Goal: Transaction & Acquisition: Purchase product/service

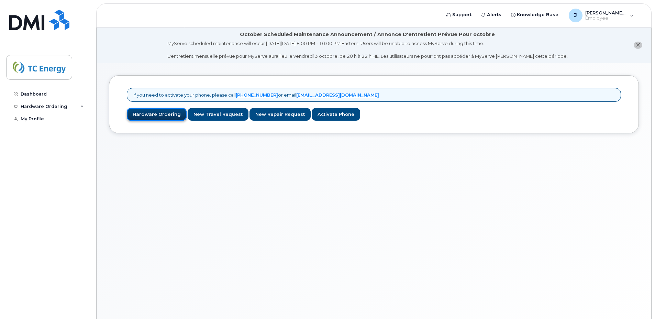
click at [148, 115] on link "Hardware Ordering" at bounding box center [157, 114] width 60 height 13
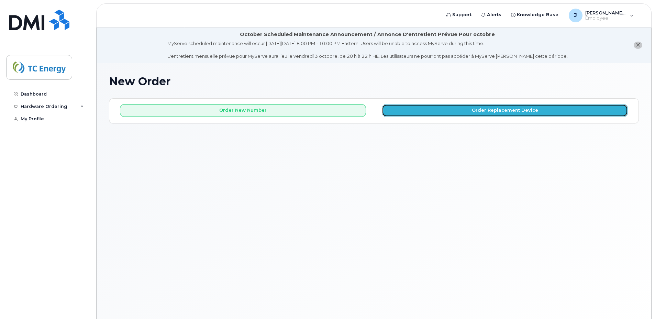
click at [509, 112] on button "Order Replacement Device" at bounding box center [505, 110] width 246 height 13
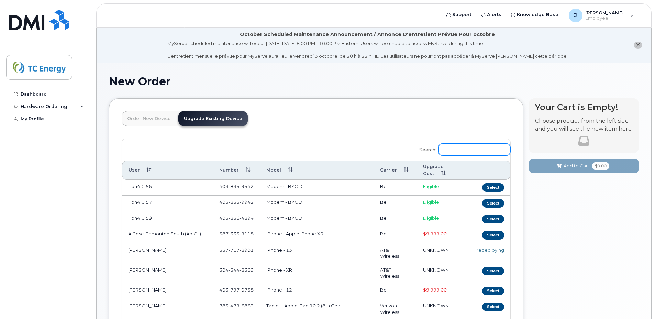
click at [454, 153] on input "Search:" at bounding box center [474, 149] width 72 height 12
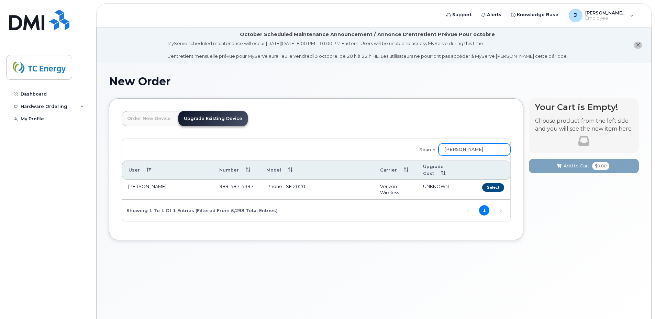
type input "jason dea"
click at [225, 117] on link "Upgrade Existing Device" at bounding box center [212, 118] width 69 height 15
click at [495, 185] on button "Select" at bounding box center [493, 187] width 22 height 9
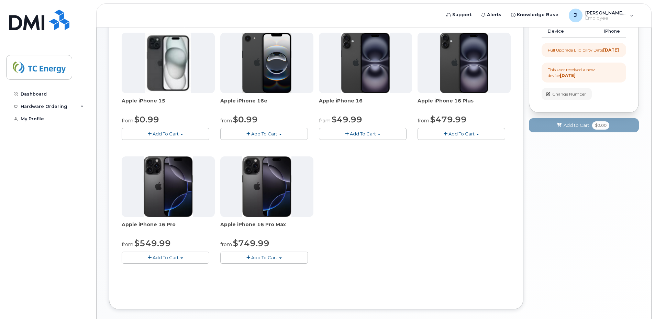
scroll to position [137, 0]
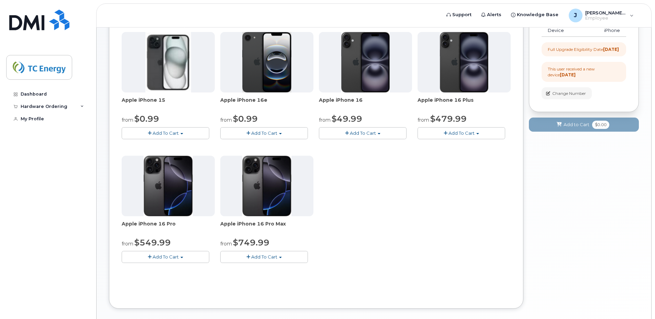
click at [259, 258] on span "Add To Cart" at bounding box center [264, 256] width 26 height 5
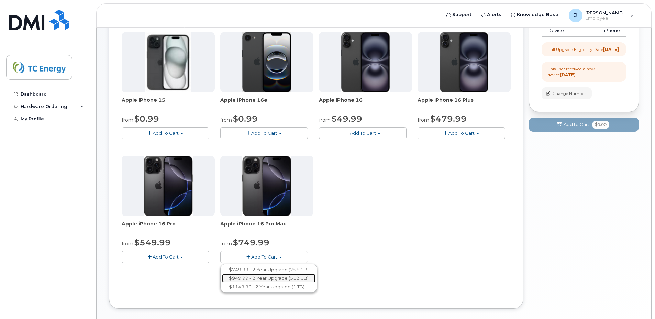
click at [278, 279] on link "$949.99 - 2 Year Upgrade (512 GB)" at bounding box center [268, 278] width 93 height 9
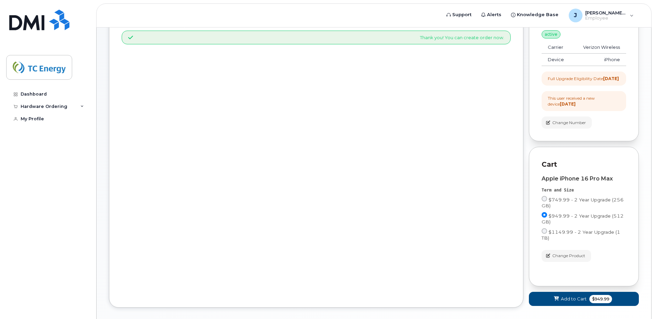
scroll to position [147, 0]
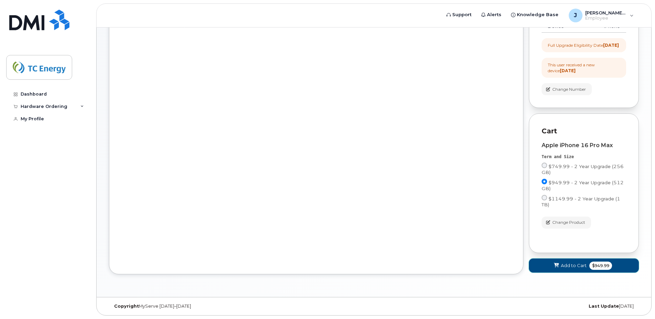
click at [589, 267] on span "$949.99" at bounding box center [600, 265] width 23 height 8
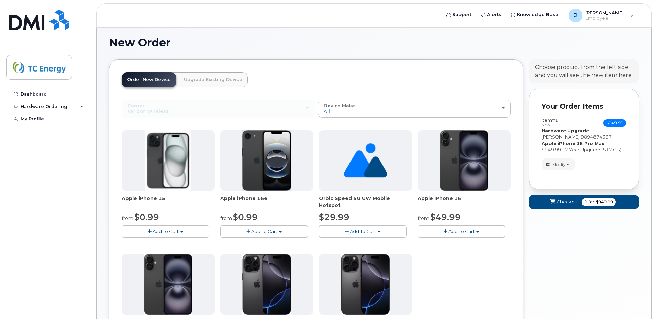
scroll to position [171, 0]
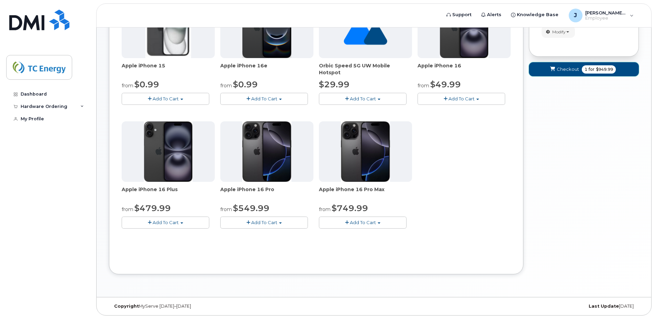
click at [567, 73] on button "Checkout 1 for $949.99" at bounding box center [584, 69] width 110 height 14
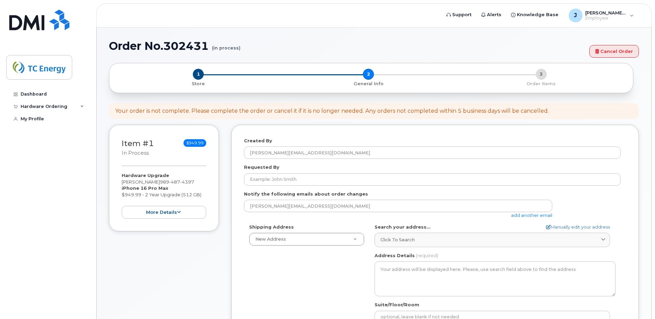
select select
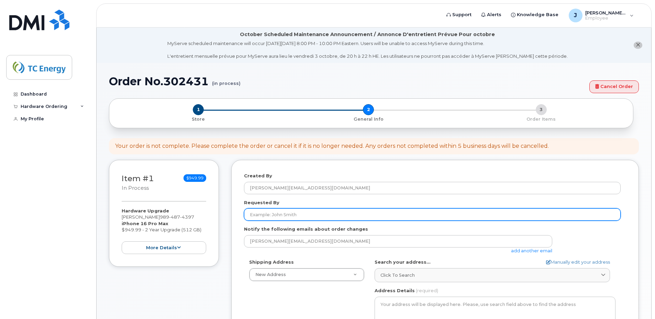
click at [303, 213] on input "Requested By" at bounding box center [432, 214] width 376 height 12
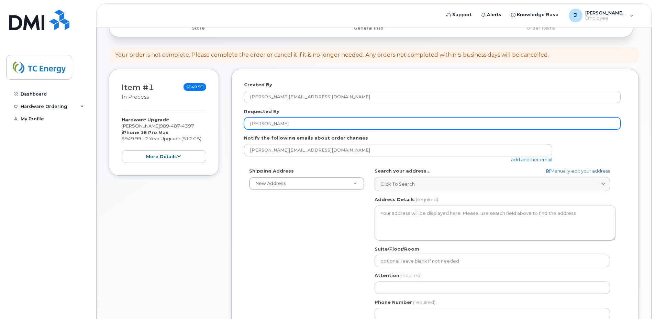
scroll to position [103, 0]
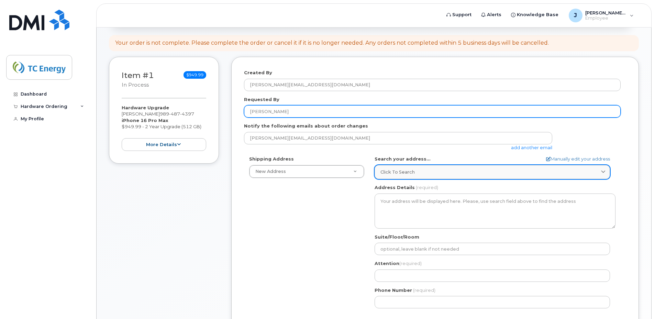
type input "Jason Dean"
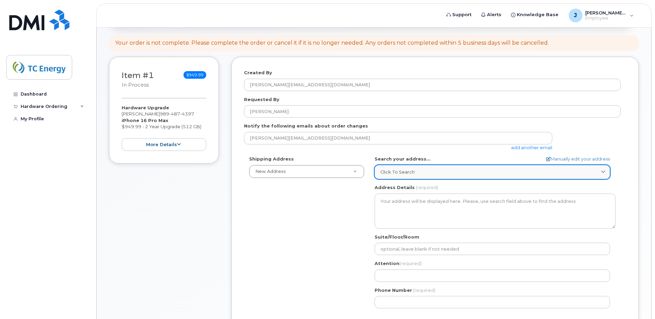
click at [602, 172] on icon at bounding box center [603, 172] width 4 height 4
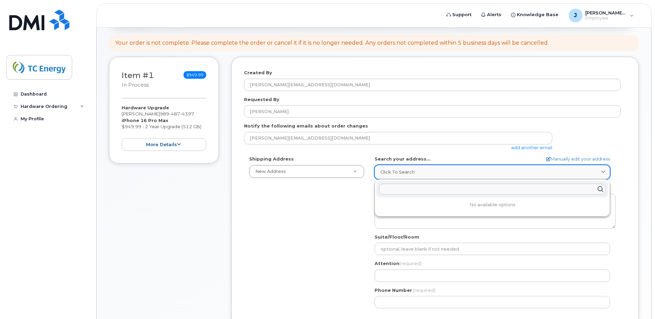
click at [602, 172] on icon at bounding box center [603, 172] width 4 height 4
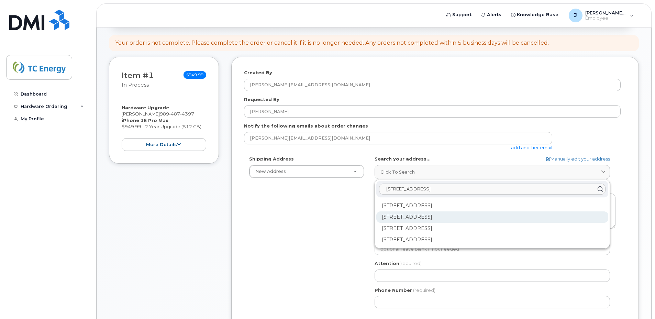
type input "3400 Hickory ave"
click at [456, 218] on div "3400 Hickory Ave Lake MI 48632-8902" at bounding box center [492, 216] width 232 height 11
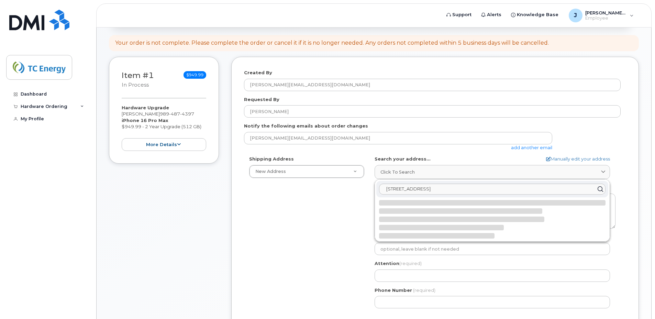
select select
type textarea "3400 Hickory Ave LAKE MI 48632-8902 UNITED STATES"
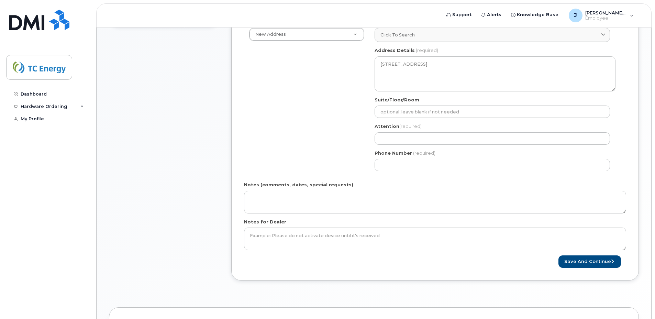
scroll to position [240, 0]
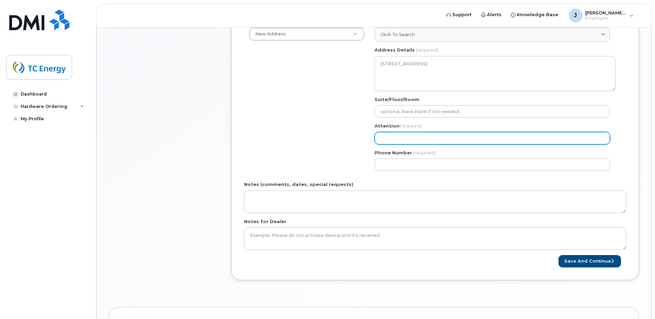
click at [412, 136] on input "Attention (required)" at bounding box center [491, 138] width 235 height 12
select select
type input "J"
select select
type input "[PERSON_NAME]"
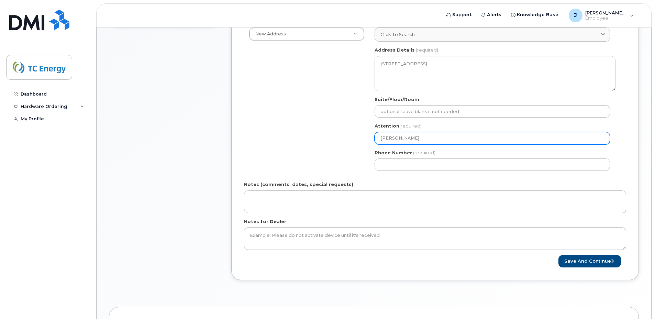
select select
type input "Jas"
select select
type input "Jaso"
select select
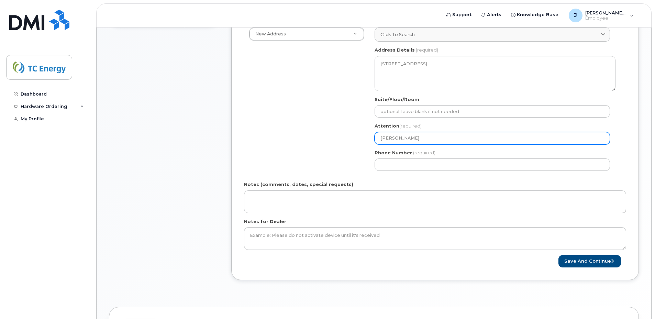
type input "[PERSON_NAME]"
select select
type input "[PERSON_NAME]"
select select
type input "[PERSON_NAME]"
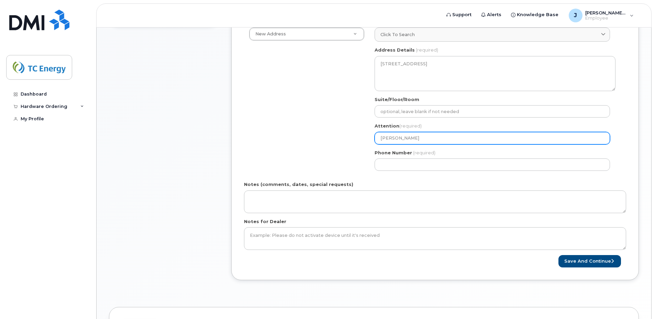
select select
type input "[PERSON_NAME]"
select select
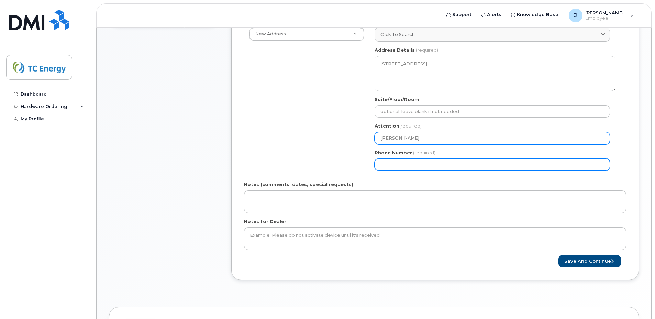
type input "[PERSON_NAME]"
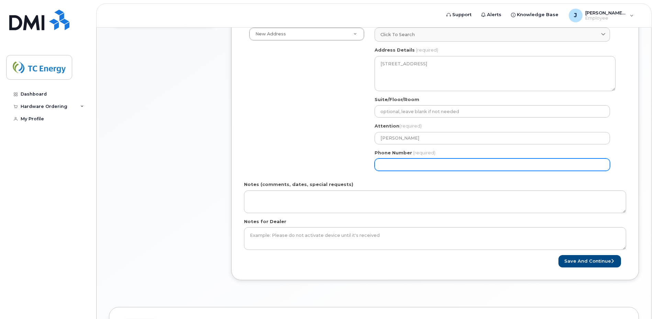
click at [398, 164] on input "Phone Number" at bounding box center [491, 164] width 235 height 12
type input "9894874397"
type input "3991 hickory avenue"
select select
type input "3"
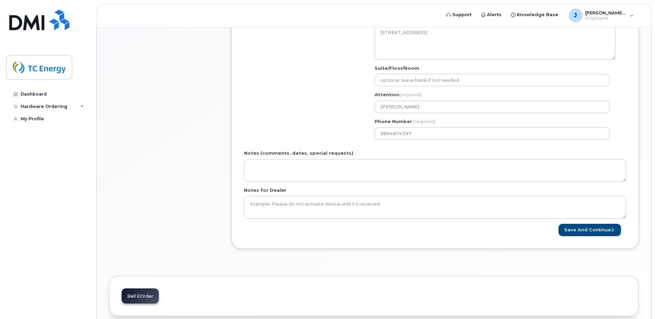
scroll to position [303, 0]
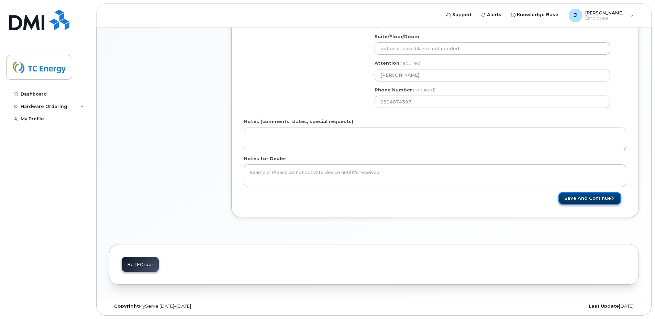
click at [580, 198] on button "Save and Continue" at bounding box center [589, 198] width 63 height 13
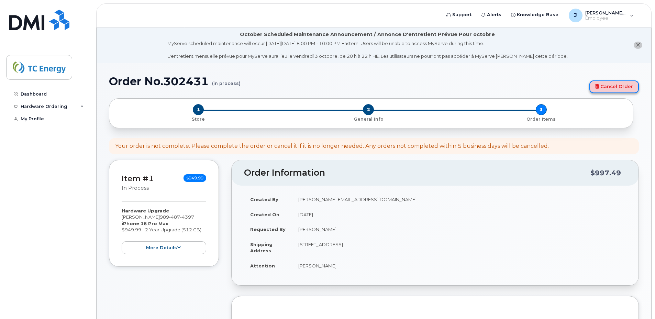
click at [606, 87] on link "Cancel Order" at bounding box center [613, 86] width 49 height 13
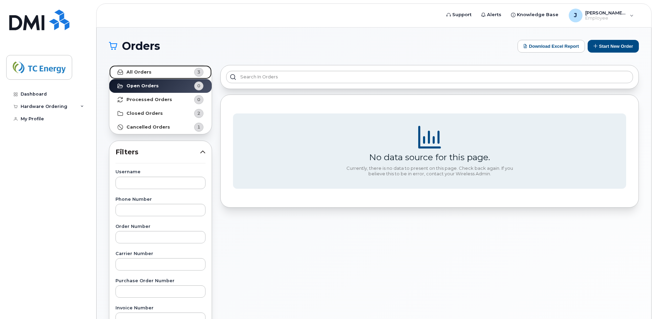
click at [149, 72] on strong "All Orders" at bounding box center [138, 71] width 25 height 5
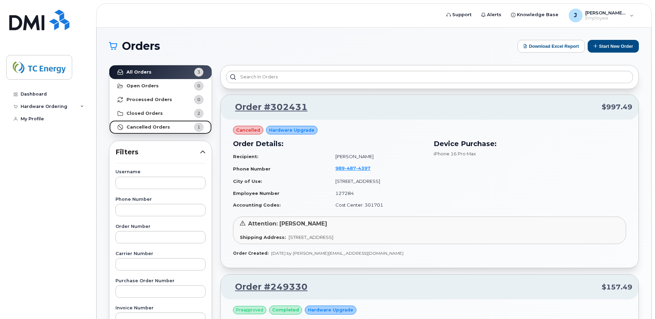
click at [149, 128] on strong "Cancelled Orders" at bounding box center [148, 126] width 44 height 5
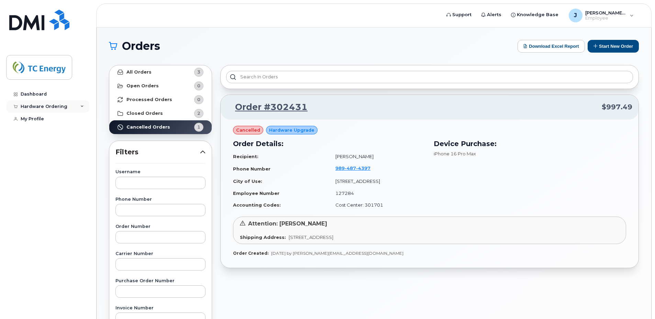
click at [80, 108] on div "Hardware Ordering" at bounding box center [47, 106] width 83 height 12
click at [51, 134] on link "New Order" at bounding box center [53, 132] width 71 height 13
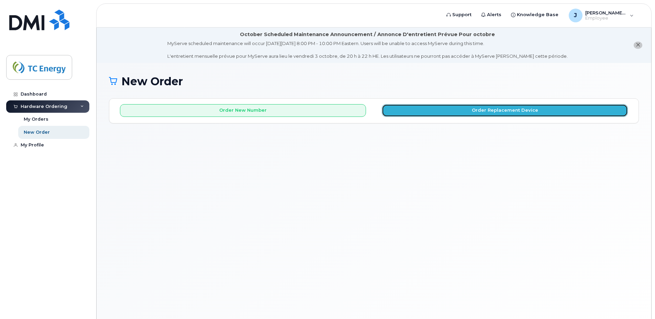
click at [506, 114] on button "Order Replacement Device" at bounding box center [505, 110] width 246 height 13
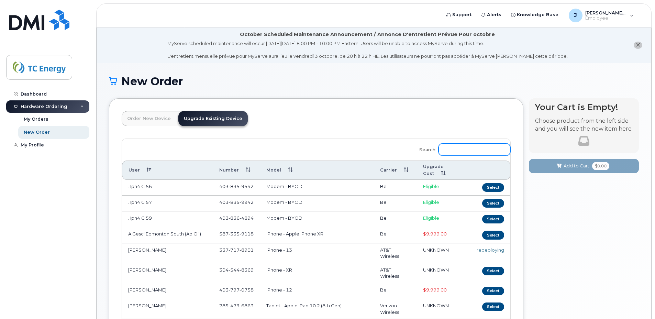
click at [485, 154] on input "Search:" at bounding box center [474, 149] width 72 height 12
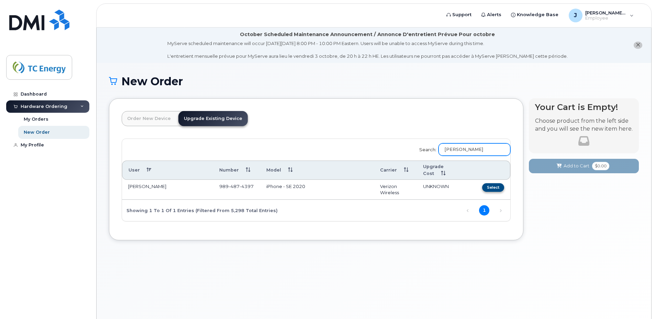
type input "[PERSON_NAME]"
click at [488, 189] on button "Select" at bounding box center [493, 187] width 22 height 9
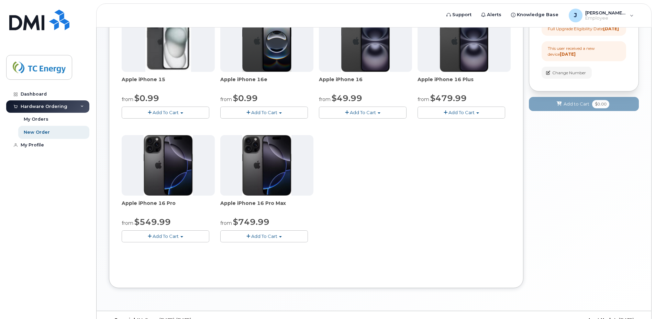
scroll to position [171, 0]
